Goal: Task Accomplishment & Management: Use online tool/utility

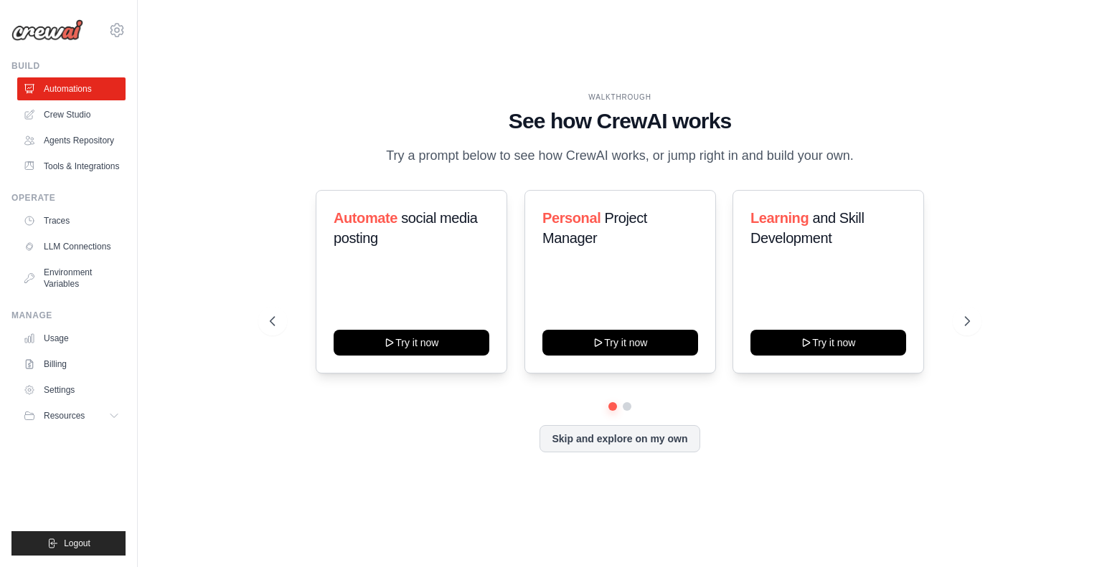
click at [418, 433] on div "Skip and explore on my own" at bounding box center [620, 438] width 700 height 27
click at [93, 123] on link "Crew Studio" at bounding box center [73, 114] width 108 height 23
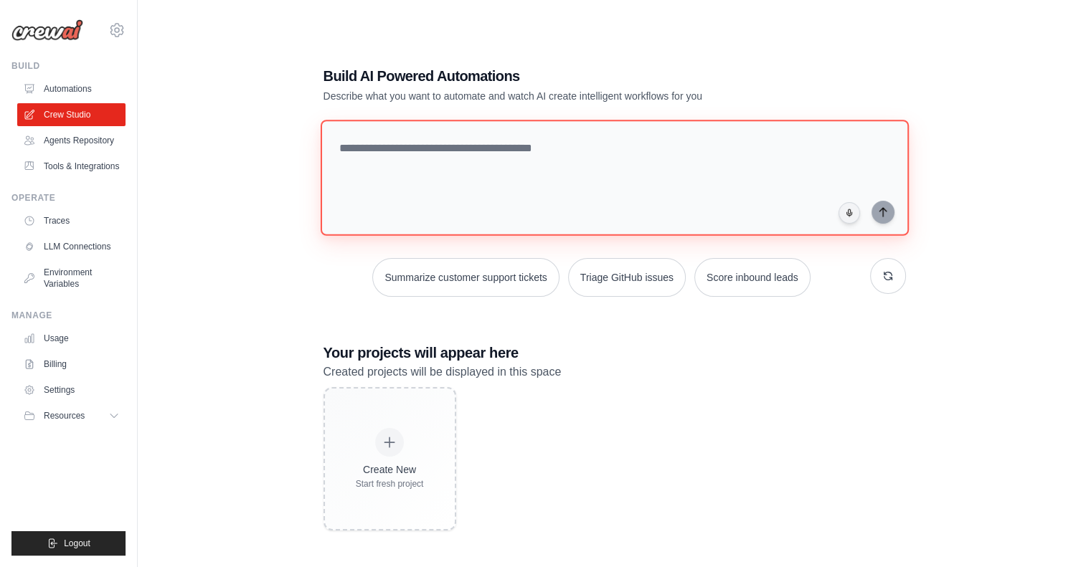
click at [519, 193] on textarea at bounding box center [614, 178] width 588 height 116
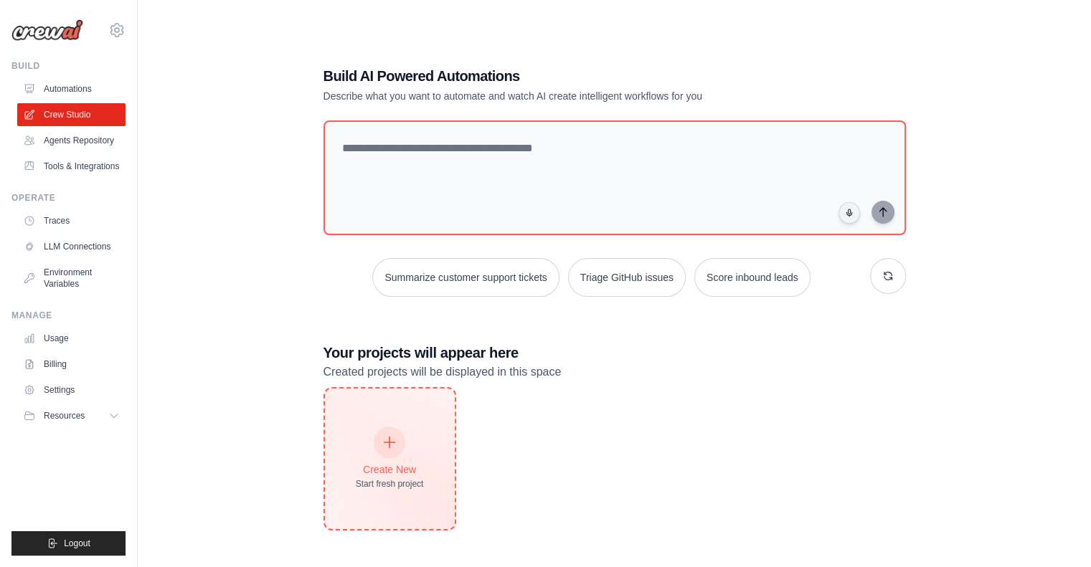
click at [422, 458] on div "Create New Start fresh project" at bounding box center [390, 459] width 68 height 62
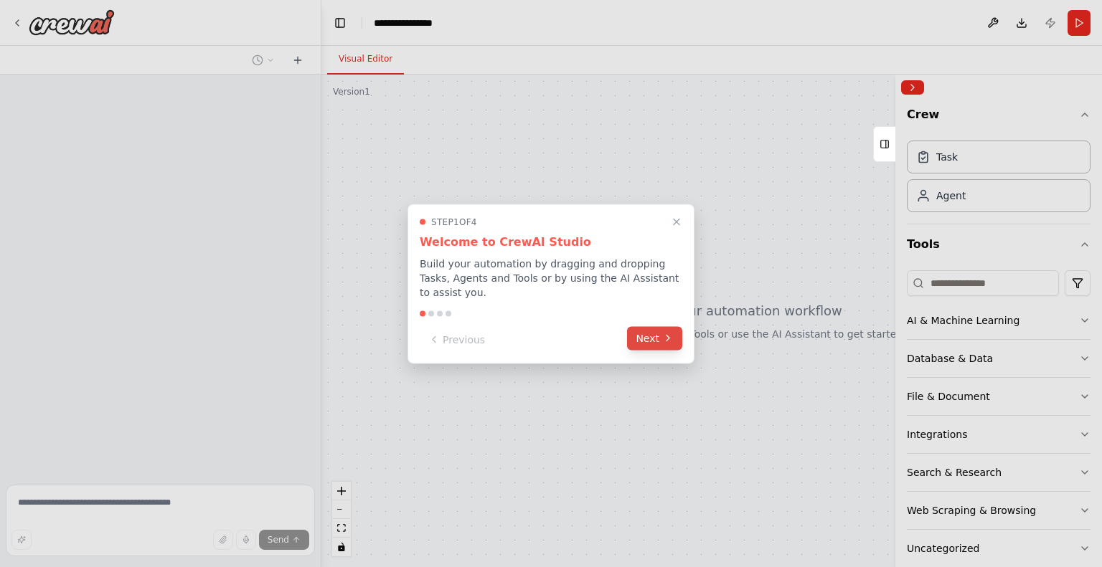
click at [631, 331] on button "Next" at bounding box center [654, 338] width 55 height 24
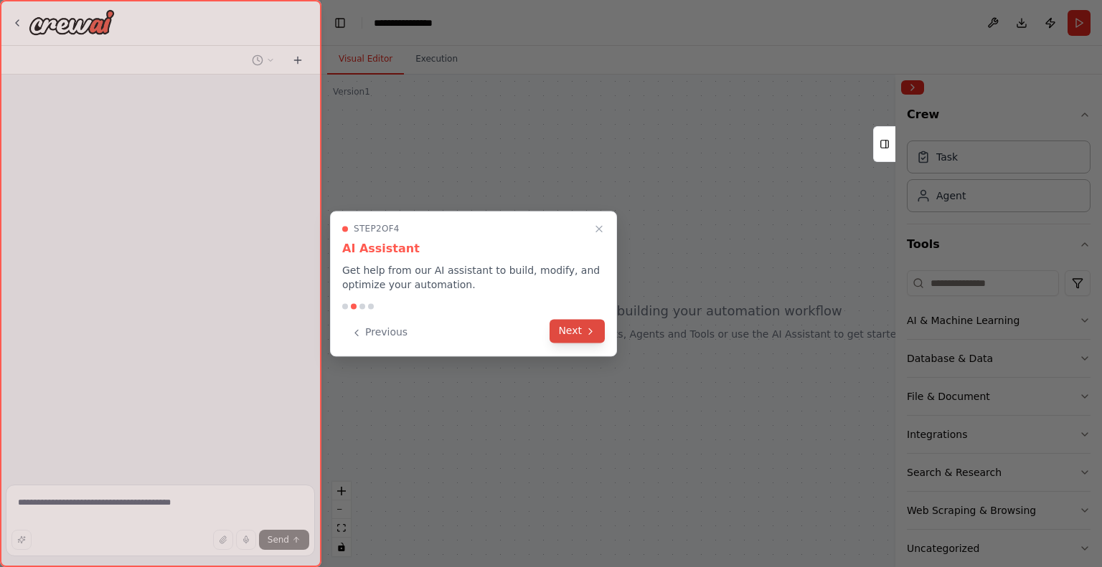
click at [588, 337] on button "Next" at bounding box center [576, 331] width 55 height 24
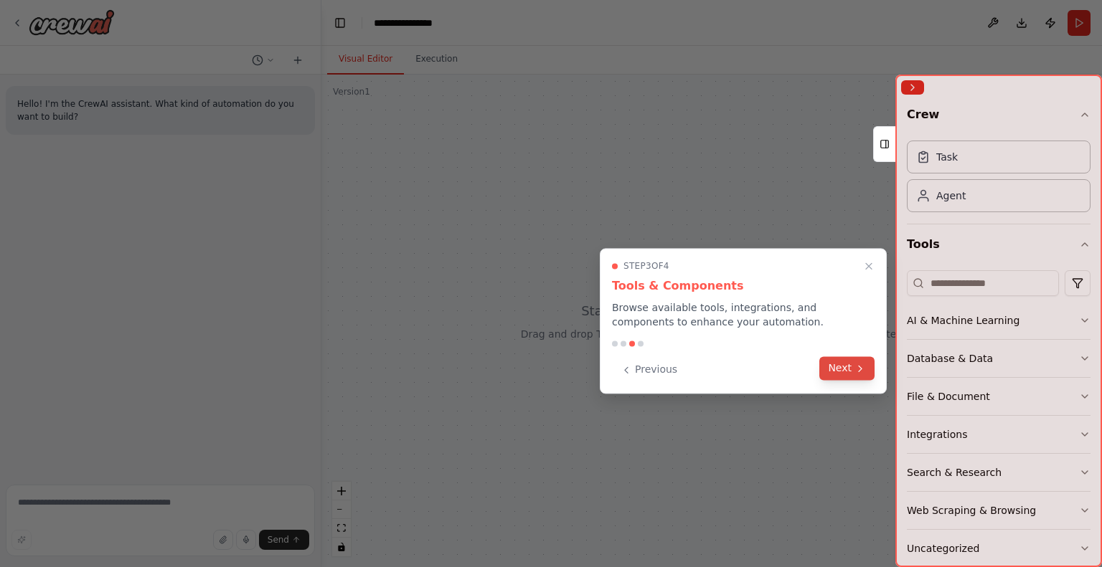
click at [833, 366] on button "Next" at bounding box center [846, 368] width 55 height 24
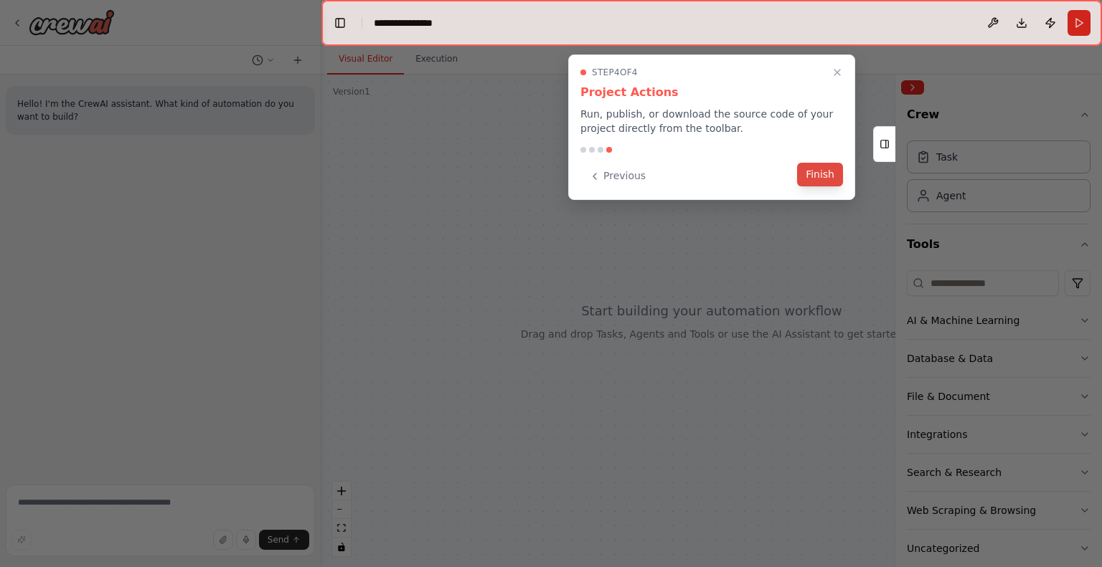
click at [826, 180] on button "Finish" at bounding box center [820, 175] width 46 height 24
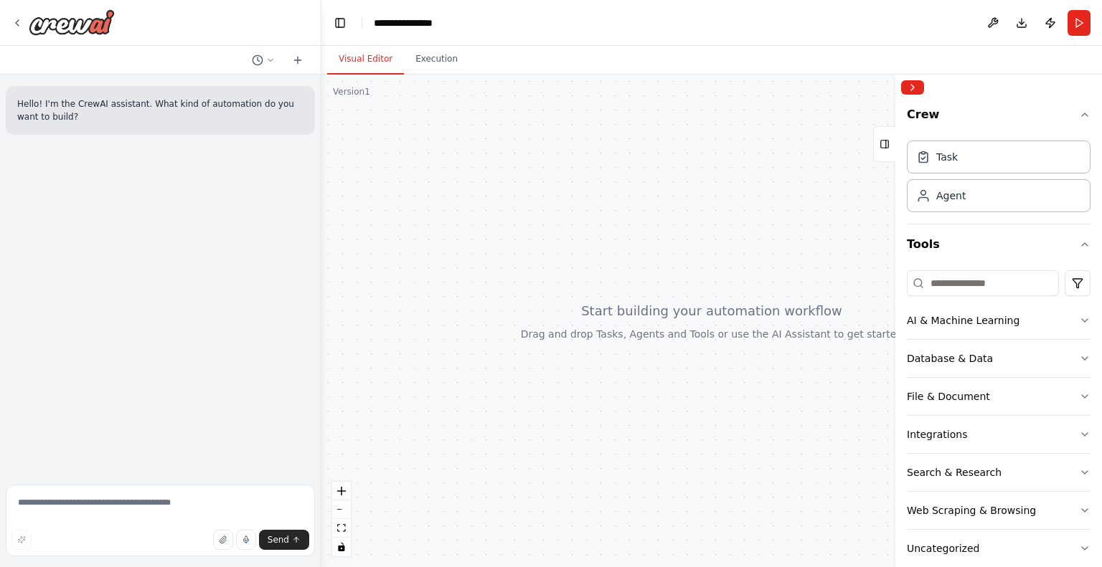
click at [714, 253] on div at bounding box center [711, 321] width 780 height 493
drag, startPoint x: 660, startPoint y: 260, endPoint x: 528, endPoint y: 221, distance: 137.7
click at [528, 221] on div at bounding box center [711, 321] width 780 height 493
click at [192, 376] on div "Hello! I'm the CrewAI assistant. What kind of automation do you want to build?" at bounding box center [160, 277] width 321 height 405
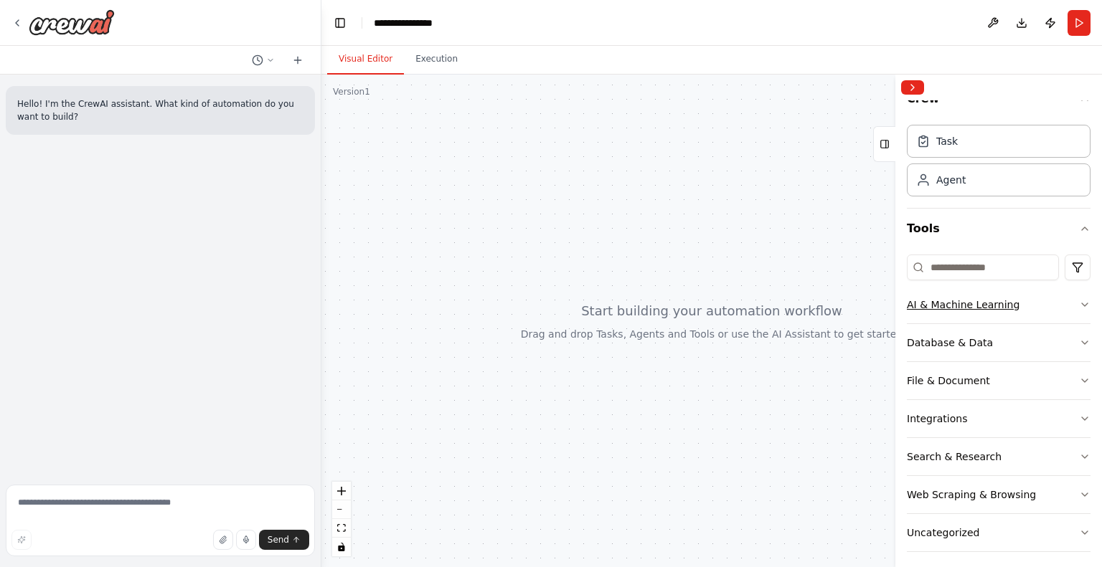
scroll to position [22, 0]
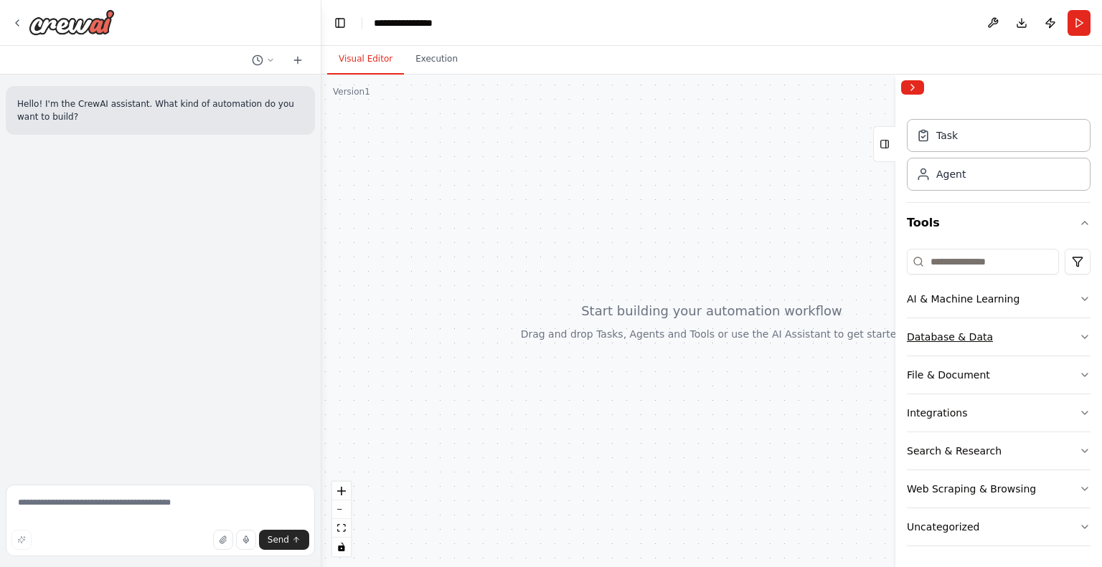
click at [1015, 332] on button "Database & Data" at bounding box center [999, 336] width 184 height 37
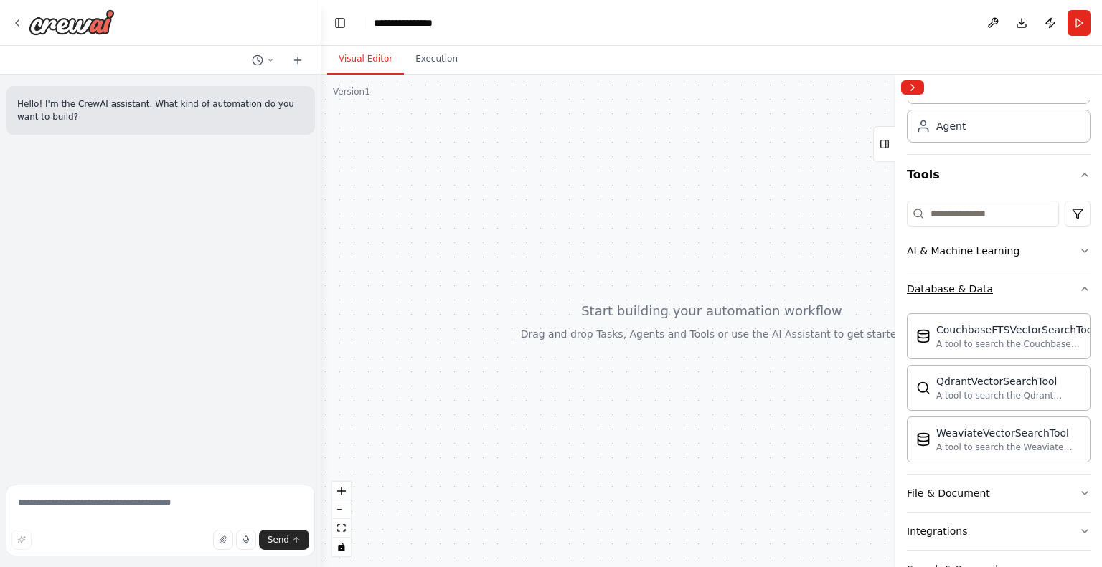
scroll to position [93, 0]
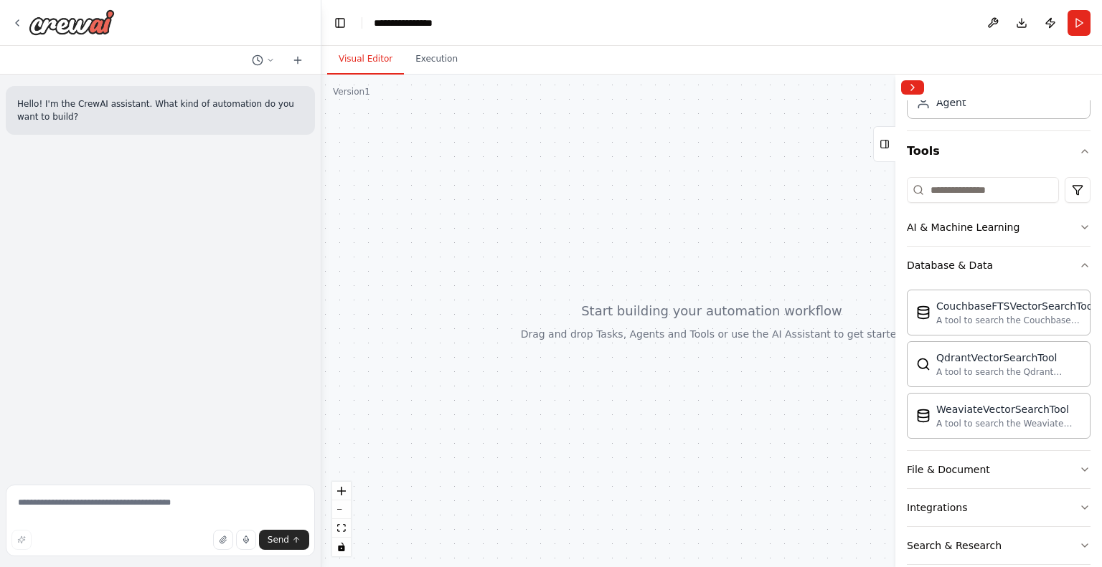
click at [854, 337] on div at bounding box center [711, 321] width 780 height 493
click at [973, 260] on div "Database & Data" at bounding box center [950, 265] width 86 height 14
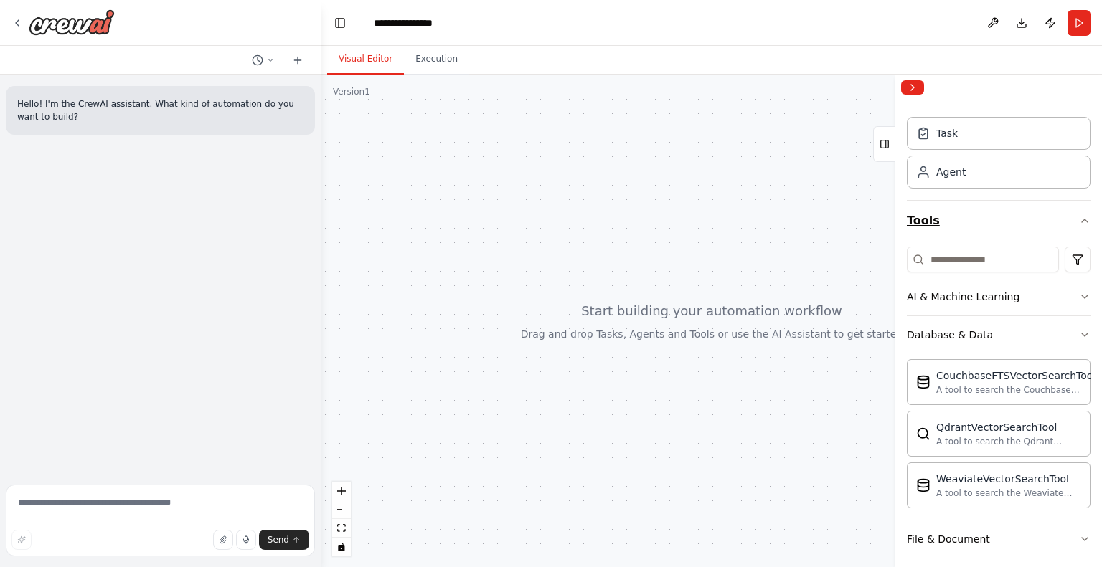
scroll to position [22, 0]
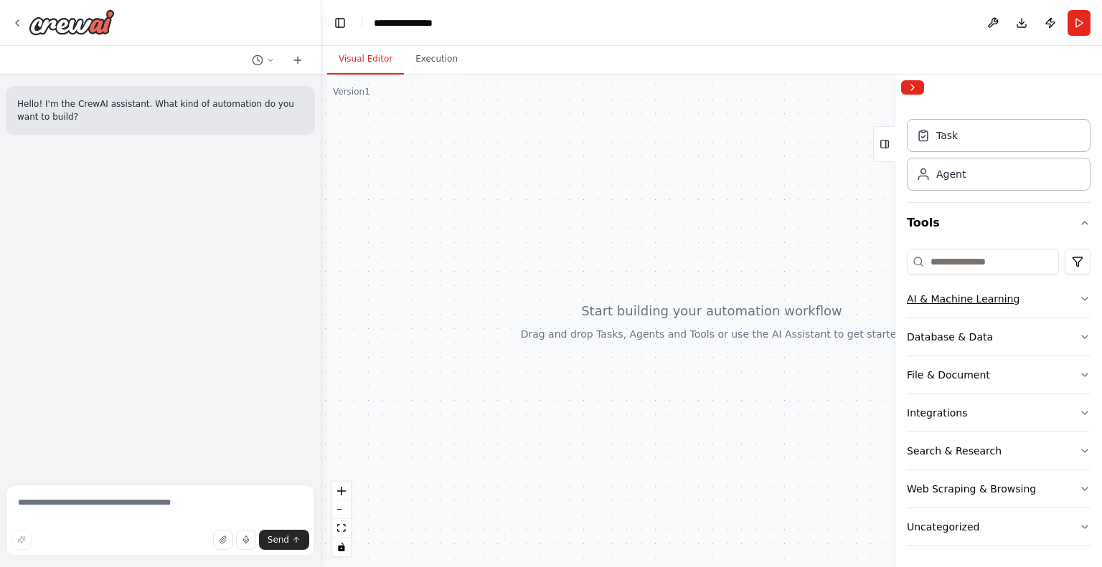
click at [985, 308] on button "AI & Machine Learning" at bounding box center [999, 298] width 184 height 37
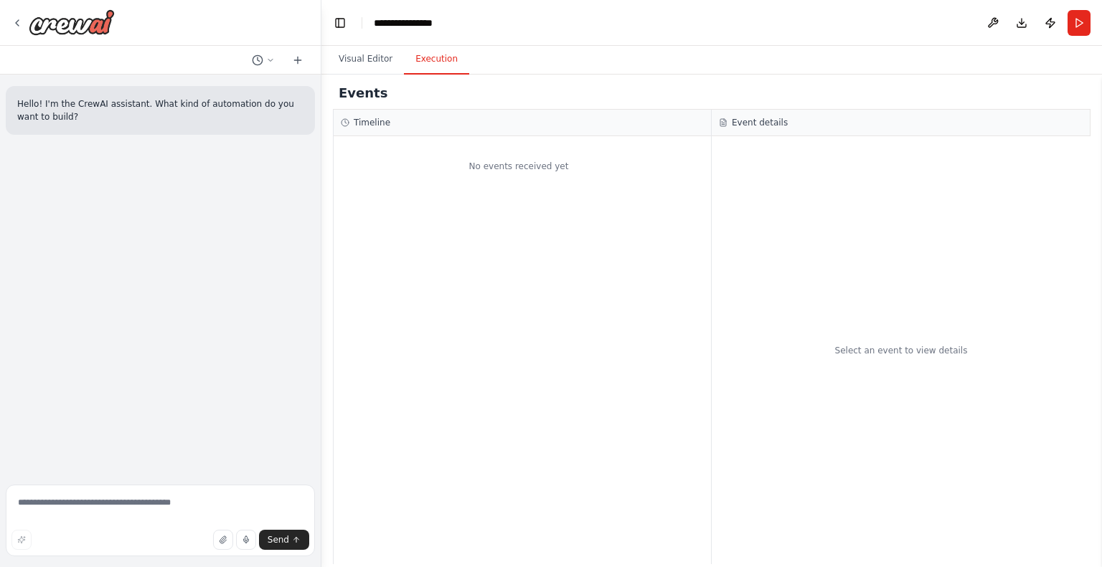
click at [425, 60] on button "Execution" at bounding box center [436, 59] width 65 height 30
click at [369, 59] on button "Visual Editor" at bounding box center [365, 59] width 77 height 30
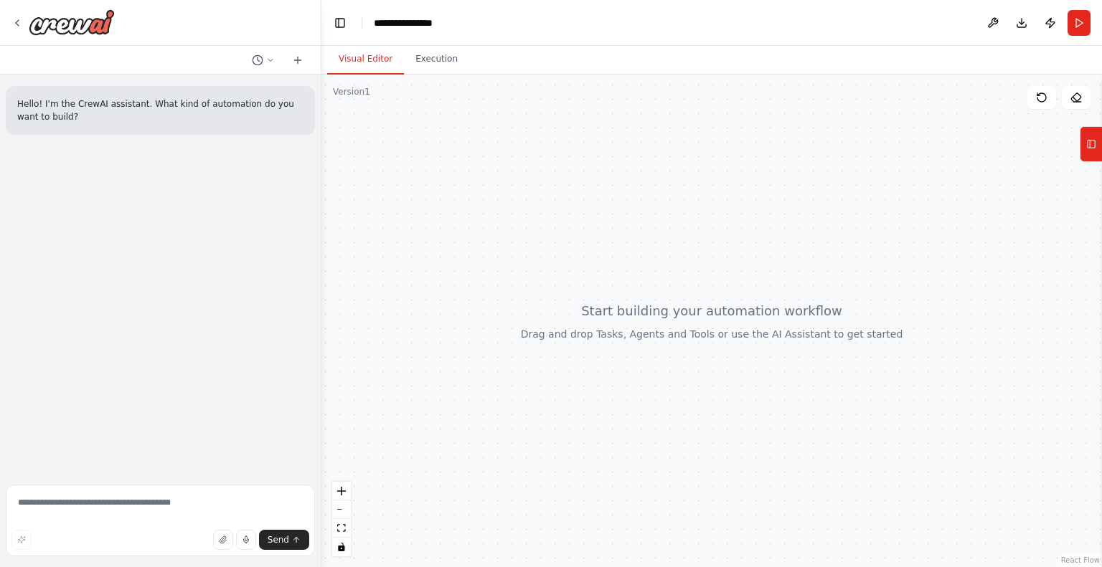
drag, startPoint x: 184, startPoint y: 323, endPoint x: 196, endPoint y: 335, distance: 16.7
click at [183, 329] on div "Hello! I'm the CrewAI assistant. What kind of automation do you want to build?" at bounding box center [160, 277] width 321 height 405
drag, startPoint x: 697, startPoint y: 378, endPoint x: 508, endPoint y: 387, distance: 189.6
click at [508, 387] on div at bounding box center [711, 321] width 780 height 493
click at [1085, 151] on button "Tools" at bounding box center [1091, 144] width 22 height 36
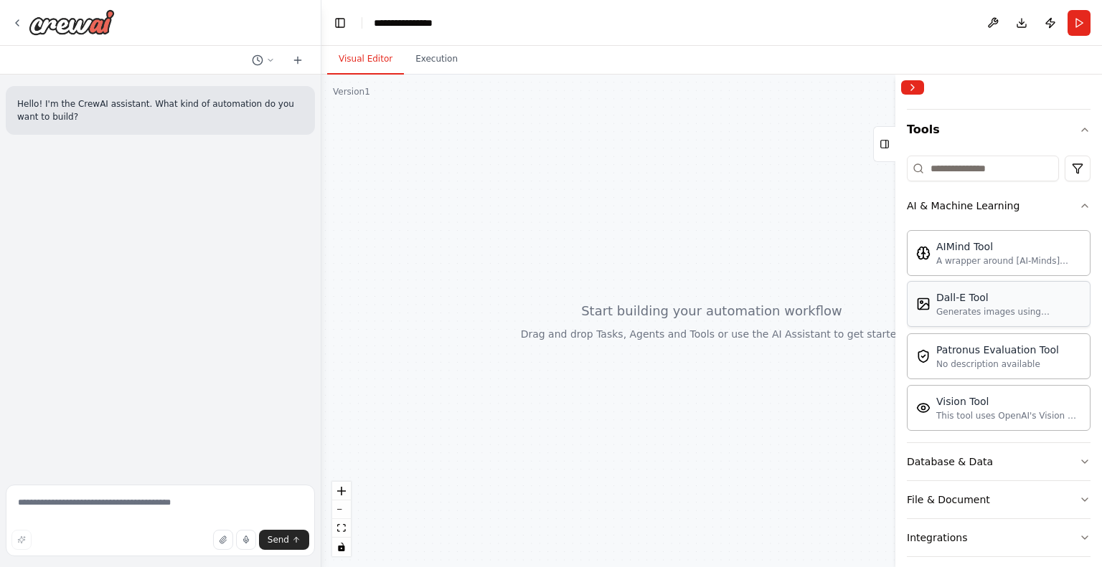
scroll to position [0, 0]
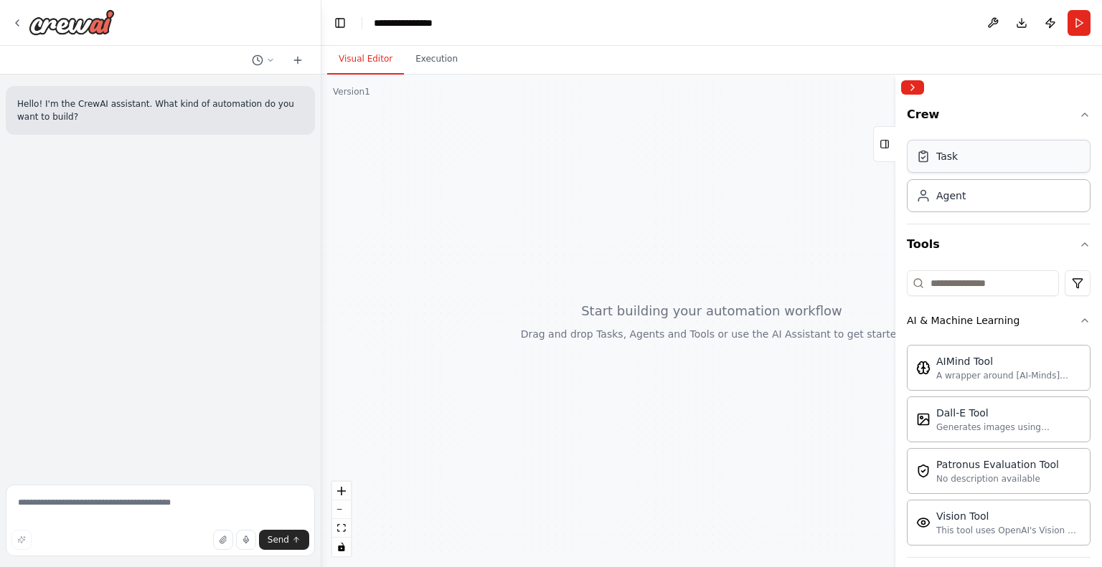
click at [977, 165] on div "Task" at bounding box center [999, 156] width 184 height 33
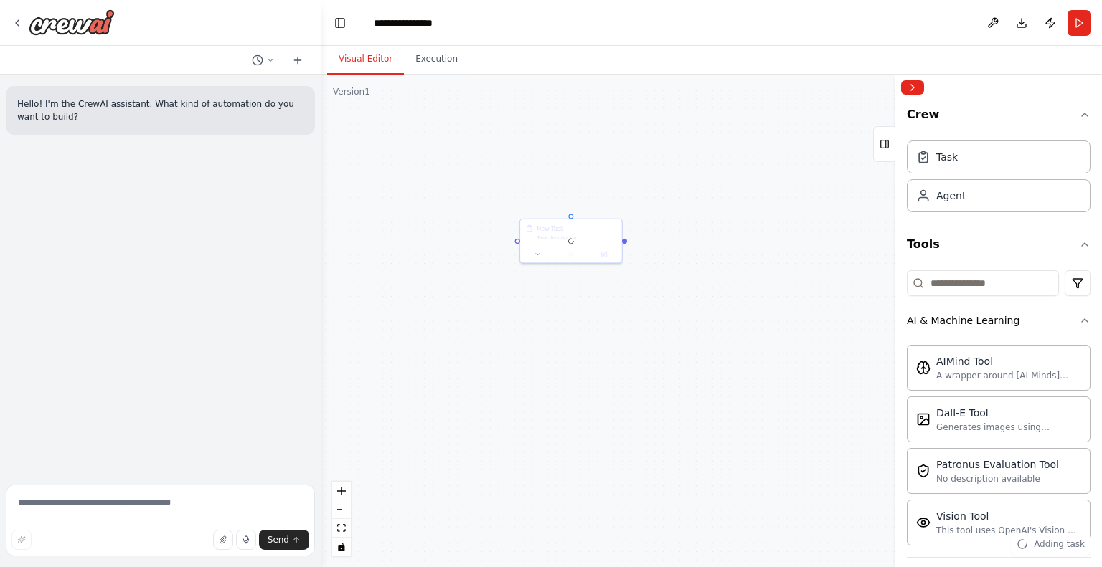
click at [608, 282] on div "Triggers No triggers configured Event Schedule Manage New Task Task description" at bounding box center [711, 321] width 780 height 493
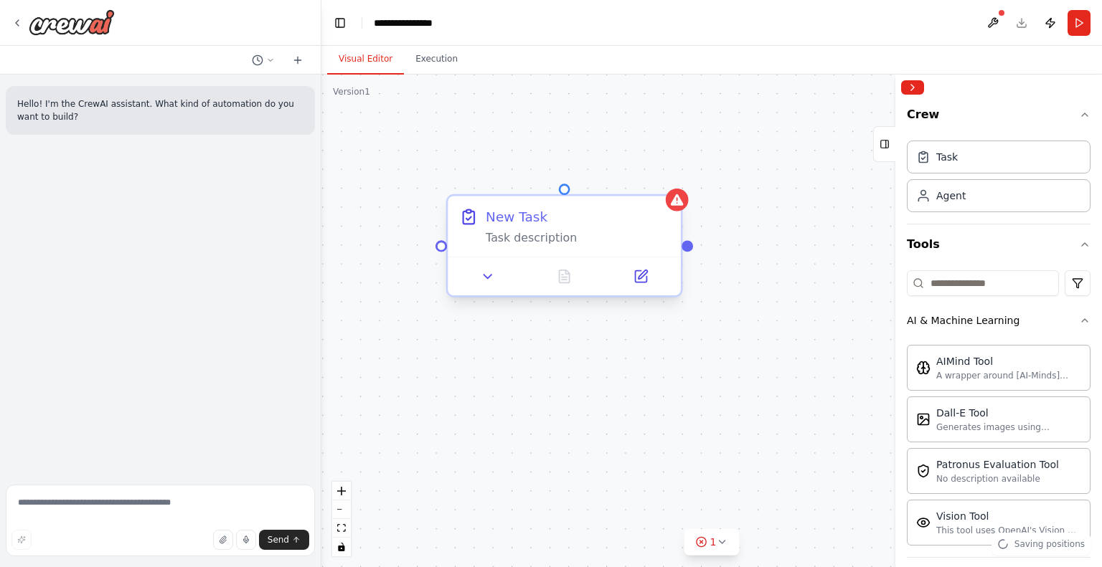
click at [594, 230] on div "Task description" at bounding box center [578, 237] width 184 height 15
click at [496, 277] on button at bounding box center [487, 276] width 65 height 23
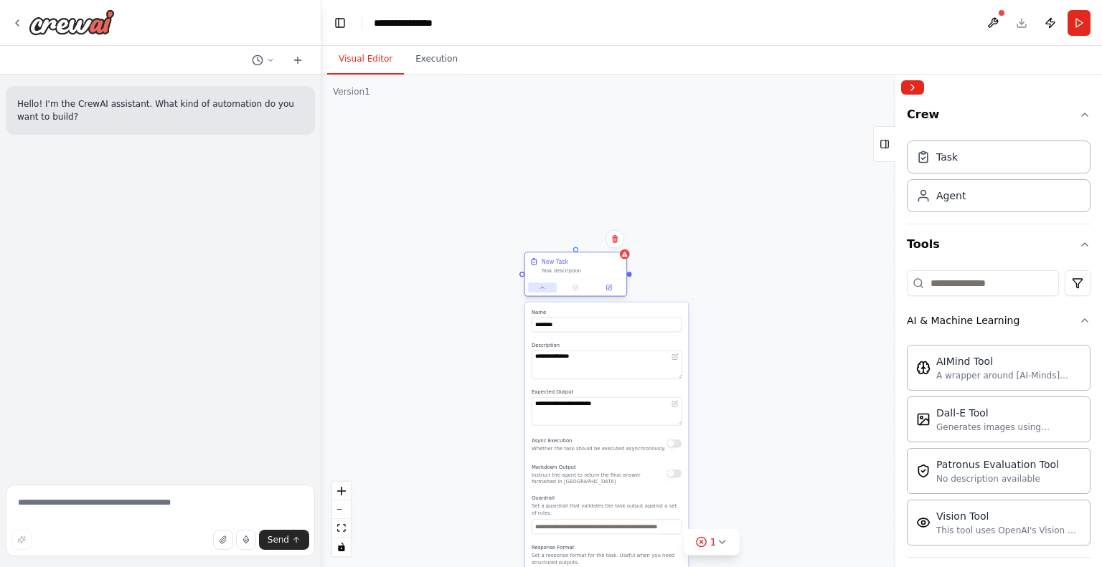
click at [544, 287] on icon at bounding box center [542, 288] width 6 height 6
click at [740, 167] on div "**********" at bounding box center [711, 321] width 780 height 493
click at [551, 289] on button at bounding box center [542, 288] width 28 height 10
click at [556, 284] on button at bounding box center [542, 288] width 28 height 10
click at [595, 266] on div "New Task Task description" at bounding box center [582, 266] width 80 height 16
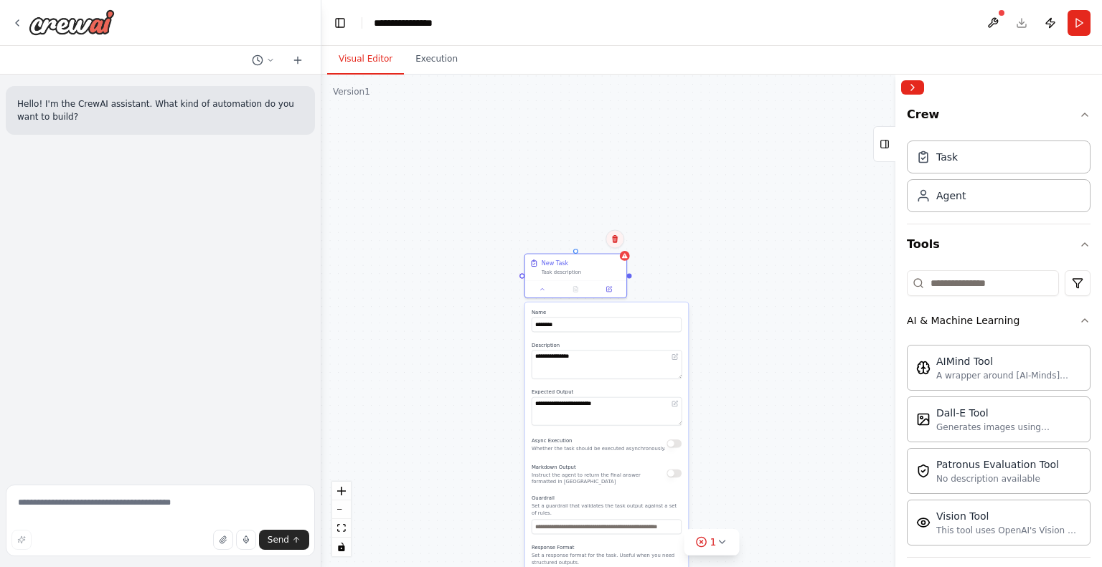
click at [612, 244] on button at bounding box center [614, 239] width 19 height 19
click at [587, 245] on button "Confirm" at bounding box center [573, 240] width 51 height 17
click at [572, 243] on button "Confirm" at bounding box center [572, 240] width 51 height 17
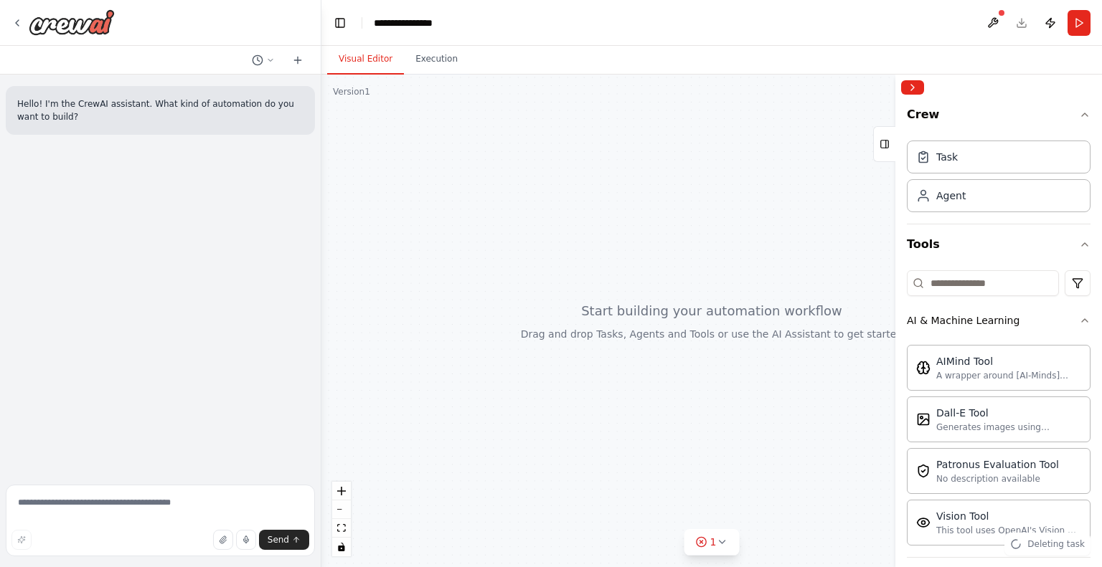
click at [609, 250] on div at bounding box center [711, 321] width 780 height 493
drag, startPoint x: 648, startPoint y: 269, endPoint x: 496, endPoint y: 265, distance: 152.8
click at [496, 265] on div at bounding box center [711, 321] width 780 height 493
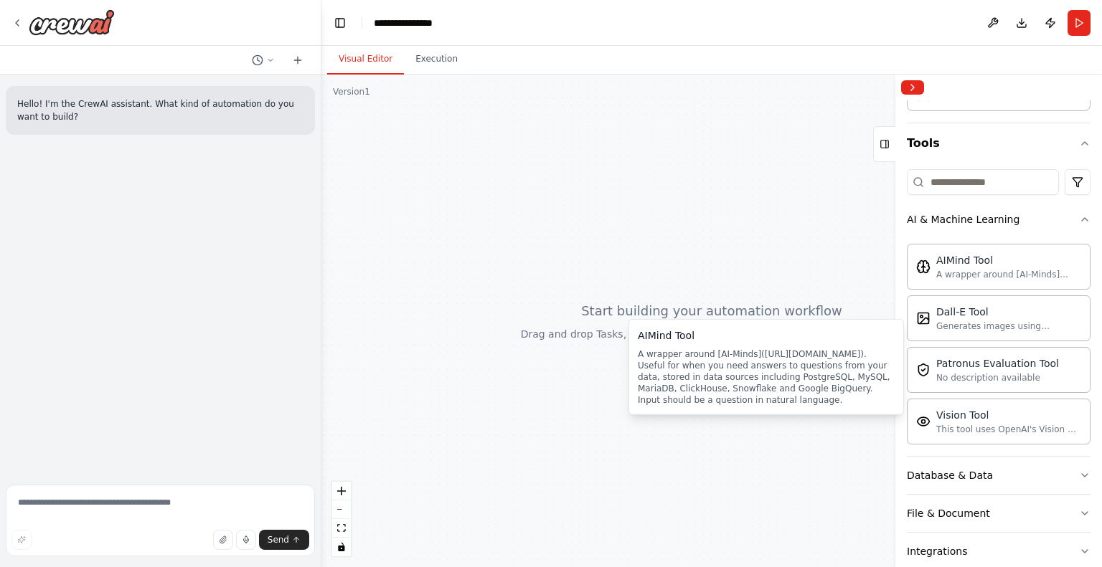
scroll to position [238, 0]
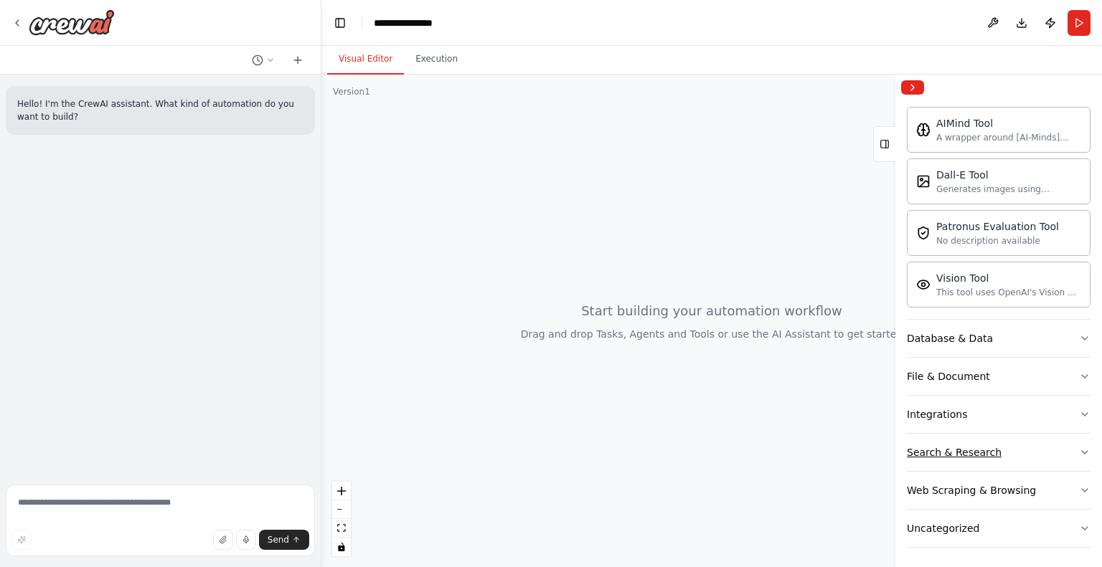
click at [970, 448] on div "Search & Research" at bounding box center [954, 452] width 95 height 14
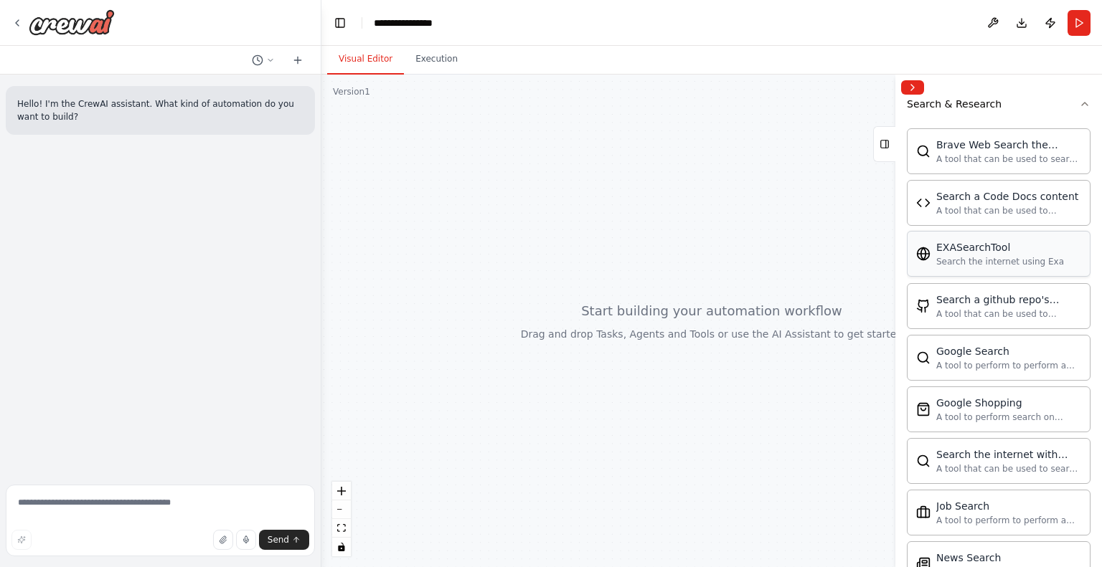
scroll to position [597, 0]
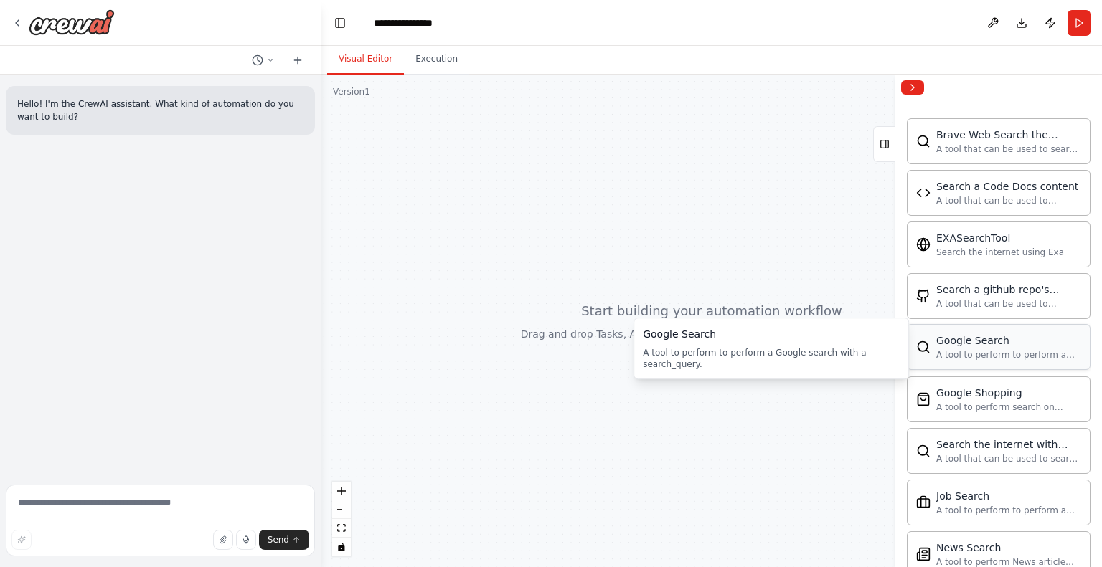
click at [968, 338] on div "Google Search" at bounding box center [1008, 341] width 145 height 14
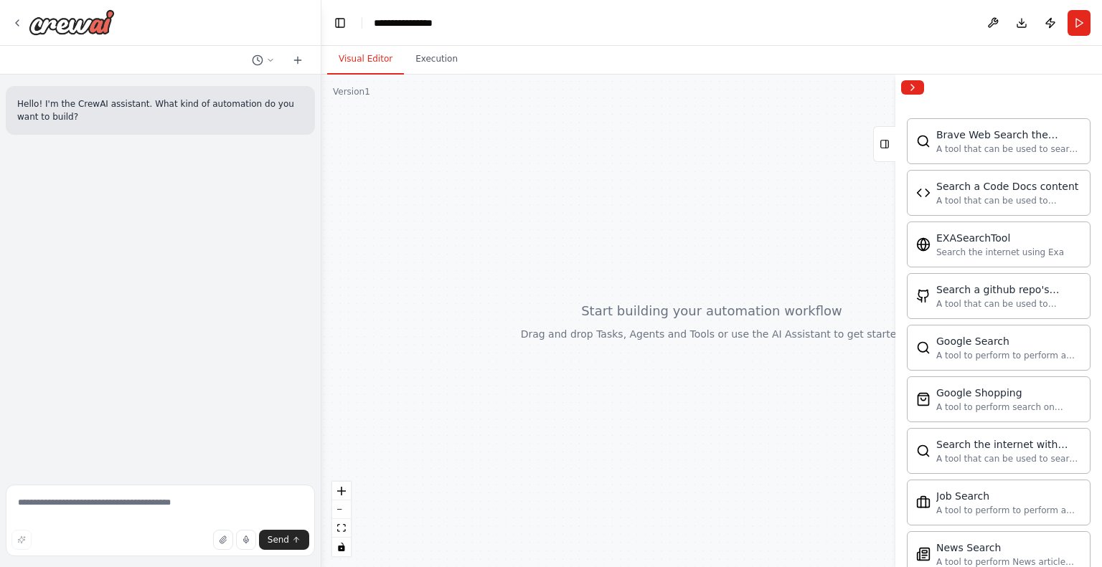
click at [614, 293] on div at bounding box center [711, 321] width 780 height 493
drag, startPoint x: 788, startPoint y: 326, endPoint x: 671, endPoint y: 333, distance: 117.1
click at [671, 333] on div at bounding box center [711, 321] width 780 height 493
drag, startPoint x: 731, startPoint y: 341, endPoint x: 683, endPoint y: 346, distance: 48.4
click at [683, 346] on div at bounding box center [711, 321] width 780 height 493
